Goal: Communication & Community: Share content

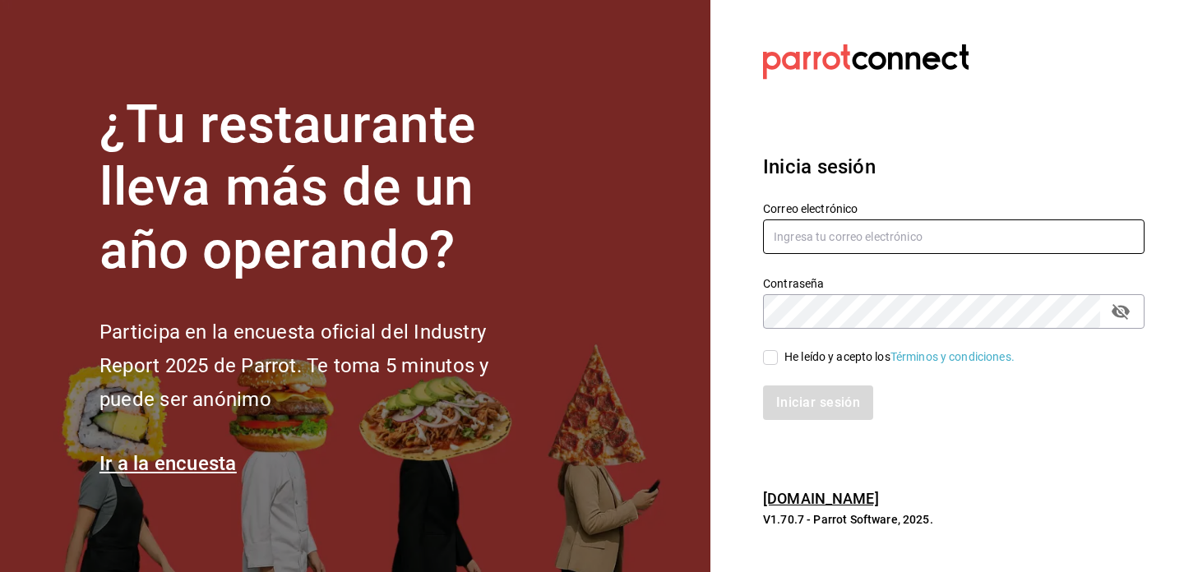
click at [841, 239] on input "text" at bounding box center [954, 237] width 382 height 35
type input "dav.villa@gmail.com"
click at [781, 352] on span "He leído y acepto los Términos y condiciones." at bounding box center [896, 357] width 237 height 17
click at [778, 352] on input "He leído y acepto los Términos y condiciones." at bounding box center [770, 357] width 15 height 15
checkbox input "true"
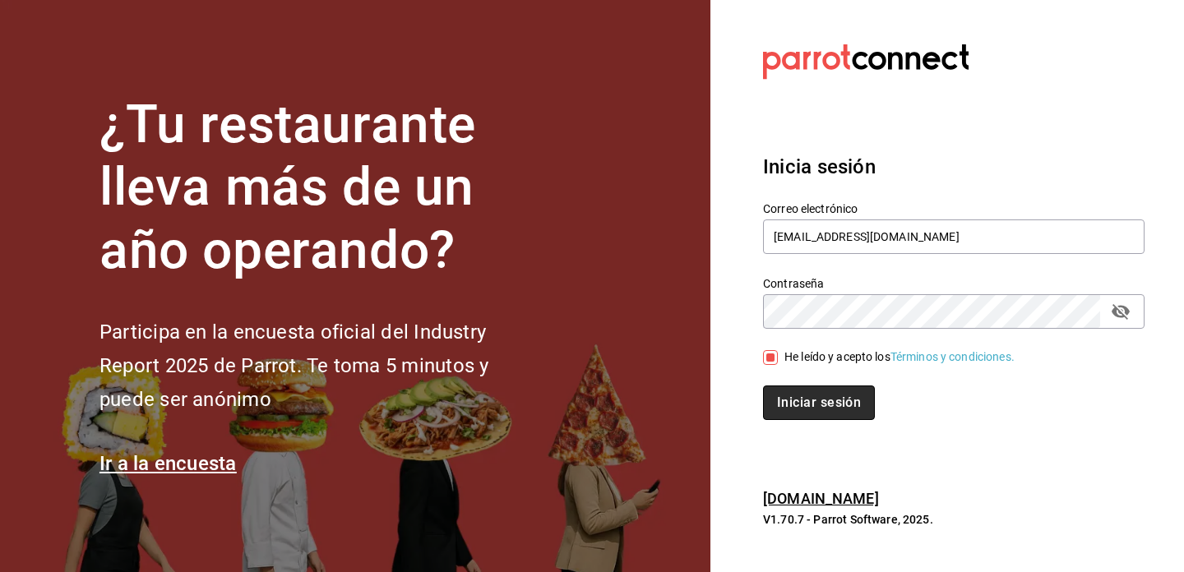
click at [825, 414] on button "Iniciar sesión" at bounding box center [819, 403] width 112 height 35
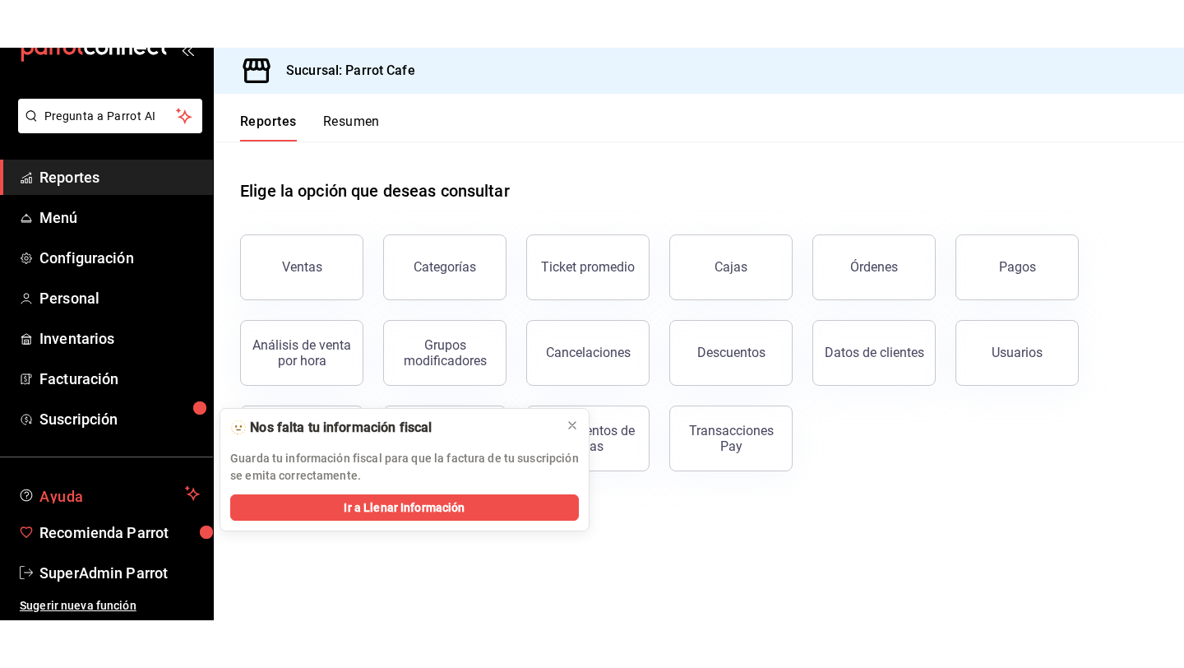
scroll to position [48, 0]
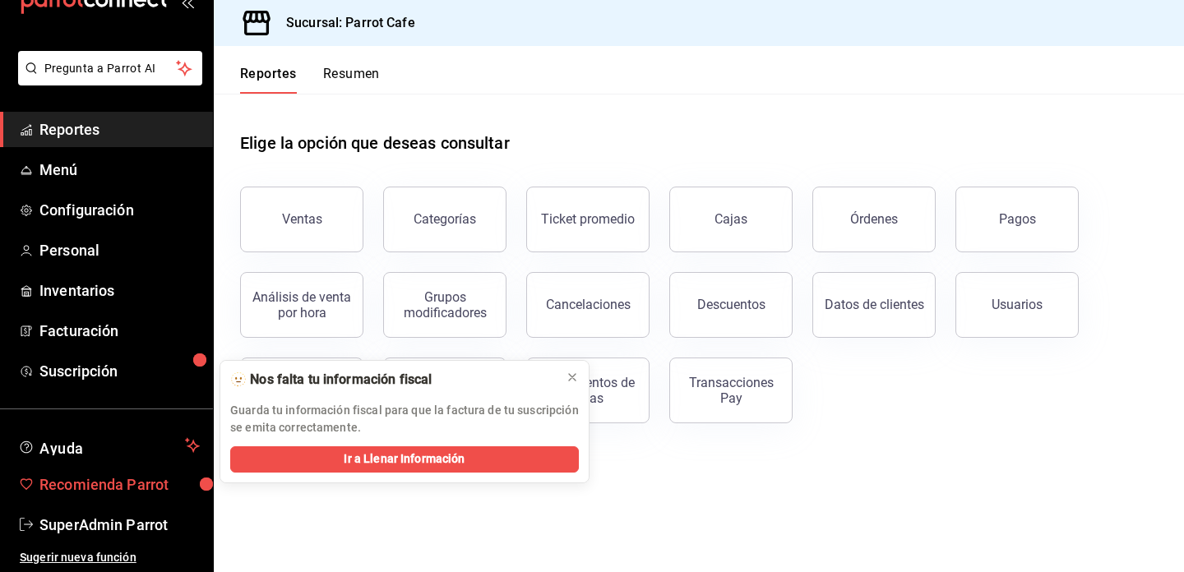
click at [121, 481] on span "Recomienda Parrot" at bounding box center [119, 485] width 160 height 22
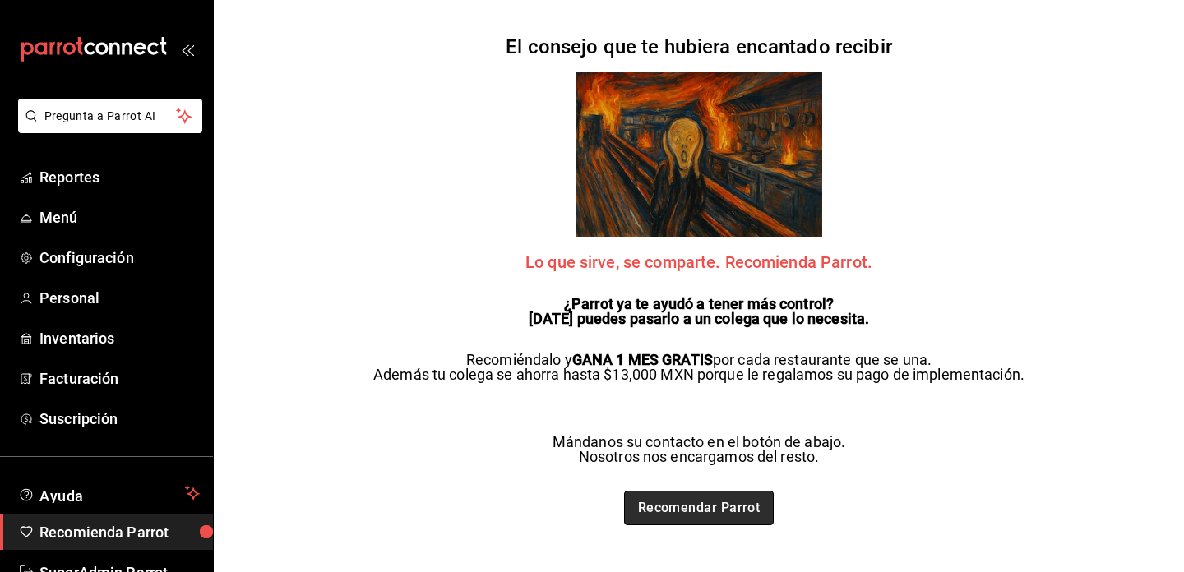
click at [734, 503] on link "Recomendar Parrot" at bounding box center [699, 508] width 151 height 35
click at [115, 43] on icon "mailbox folders" at bounding box center [114, 49] width 10 height 12
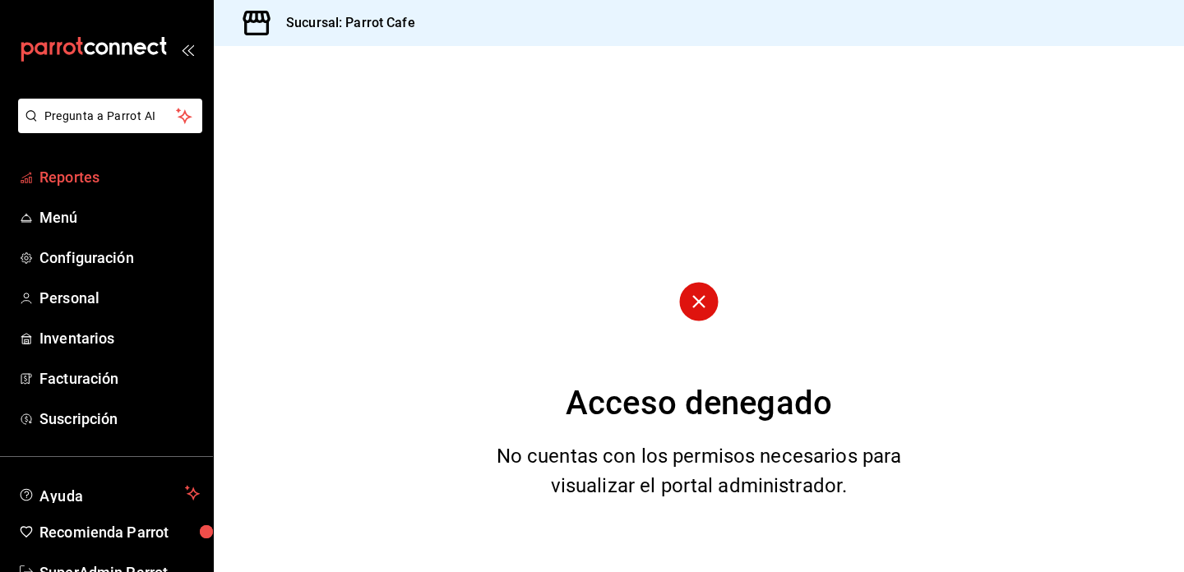
click at [76, 173] on span "Reportes" at bounding box center [119, 177] width 160 height 22
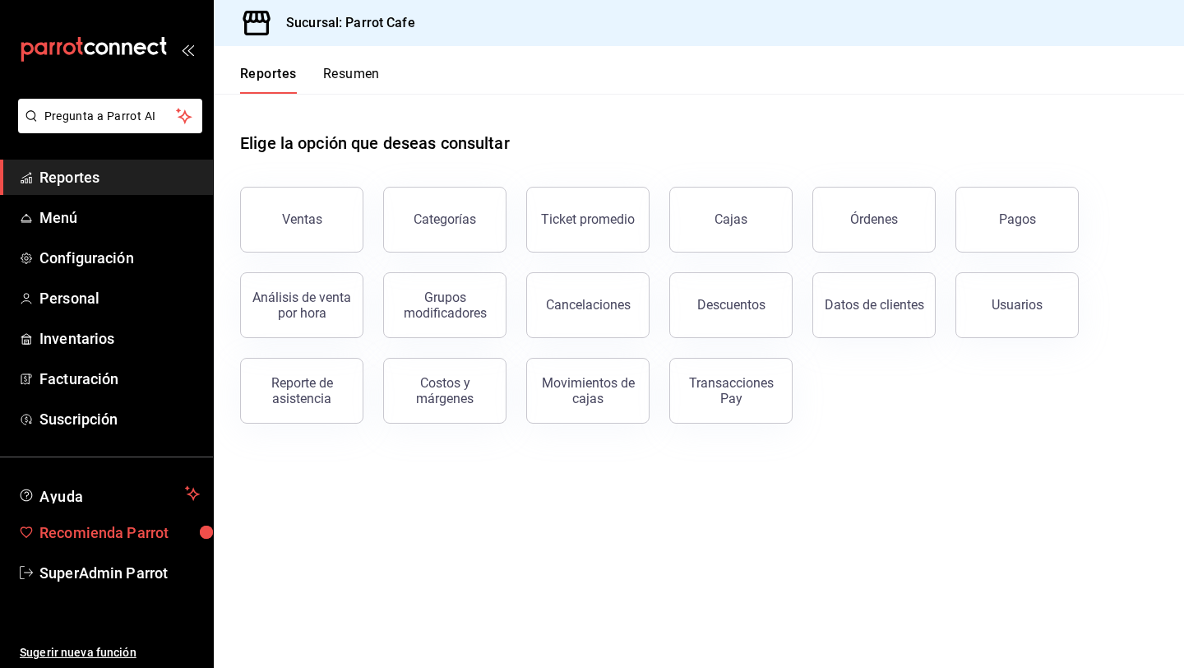
click at [95, 542] on span "Recomienda Parrot" at bounding box center [119, 532] width 160 height 22
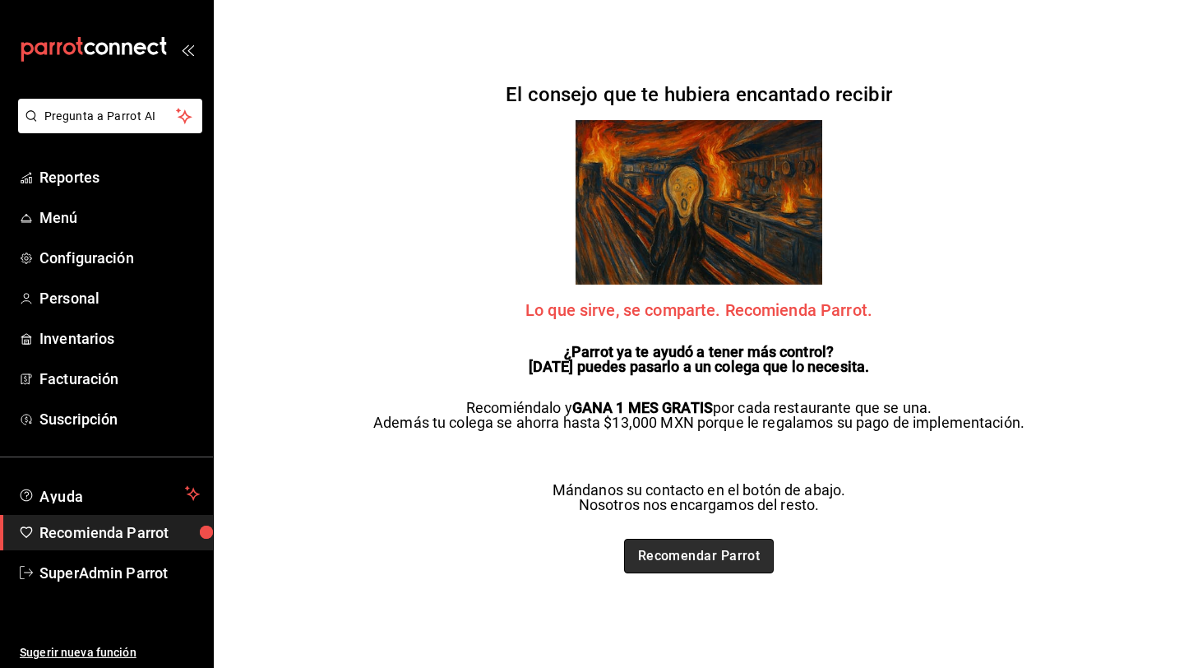
click at [716, 554] on link "Recomendar Parrot" at bounding box center [699, 556] width 151 height 35
